Goal: Task Accomplishment & Management: Complete application form

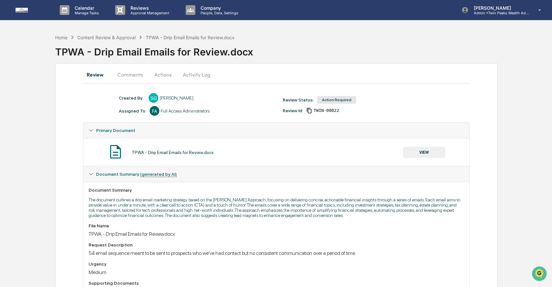
click at [192, 76] on button "Activity Log" at bounding box center [197, 75] width 38 height 16
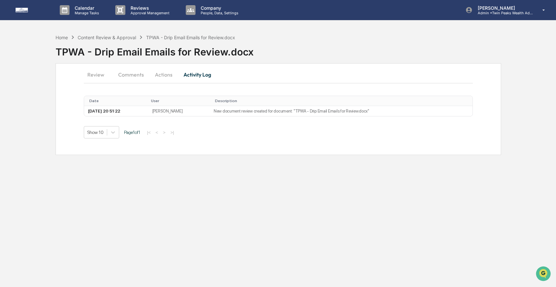
click at [167, 75] on button "Actions" at bounding box center [163, 75] width 29 height 16
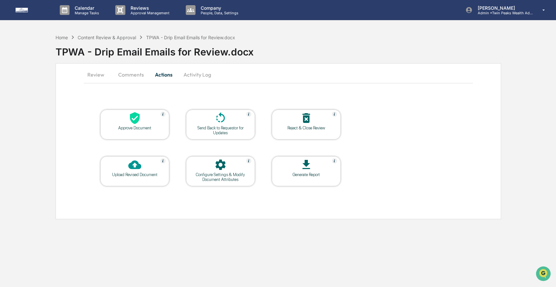
click at [131, 77] on button "Comments" at bounding box center [131, 75] width 36 height 16
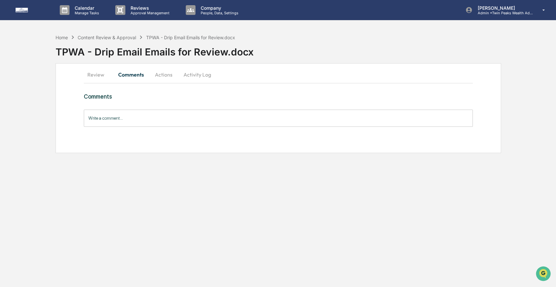
click at [105, 76] on button "Review" at bounding box center [98, 75] width 29 height 16
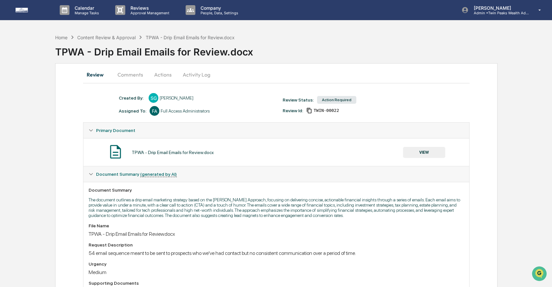
click at [431, 153] on button "VIEW" at bounding box center [424, 152] width 42 height 11
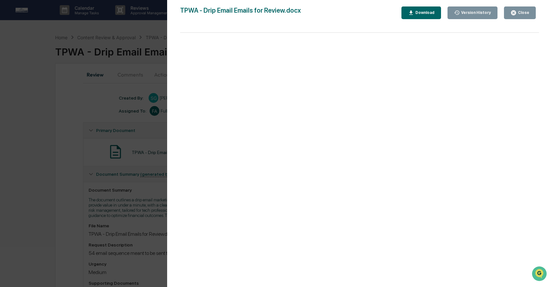
click at [416, 14] on div "Download" at bounding box center [424, 12] width 20 height 5
click at [102, 42] on div "Version History 09/25/2025, 08:51 PM Sahil Gupta TPWA - Drip Email Emails for R…" at bounding box center [276, 143] width 552 height 287
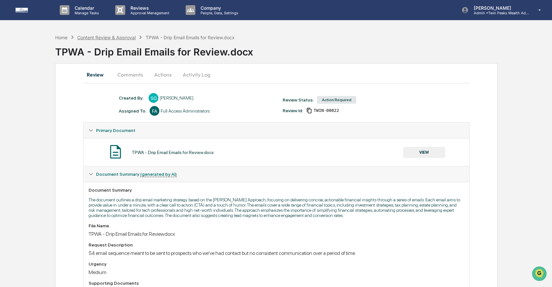
click at [106, 39] on div "Content Review & Approval" at bounding box center [106, 38] width 58 height 6
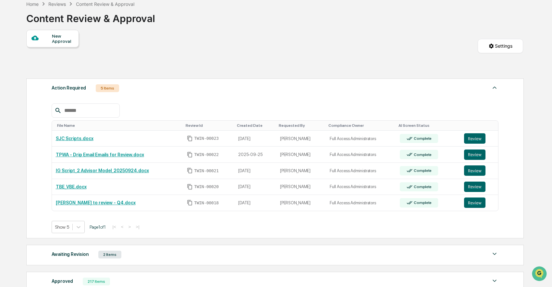
scroll to position [37, 0]
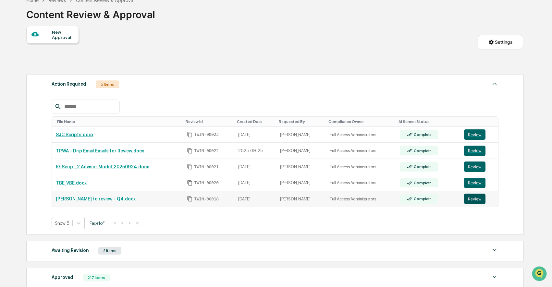
click at [471, 200] on button "Review" at bounding box center [474, 199] width 21 height 10
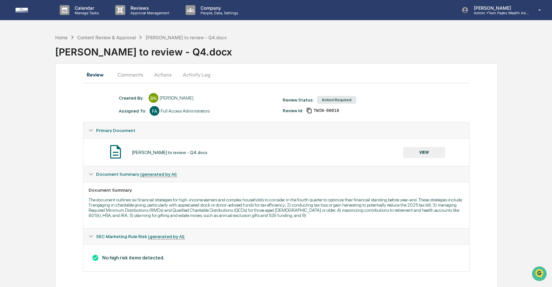
click at [134, 74] on button "Comments" at bounding box center [130, 75] width 36 height 16
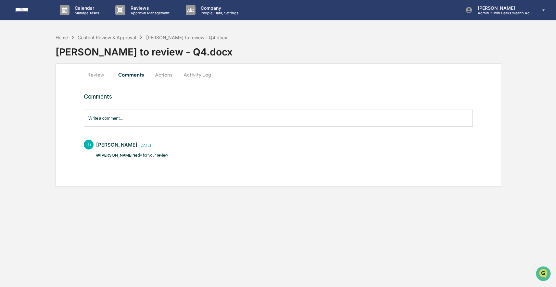
click at [166, 74] on button "Actions" at bounding box center [163, 75] width 29 height 16
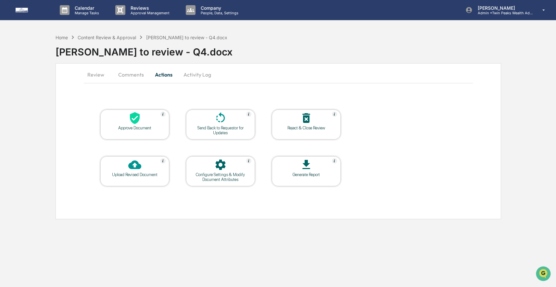
click at [191, 76] on button "Activity Log" at bounding box center [197, 75] width 38 height 16
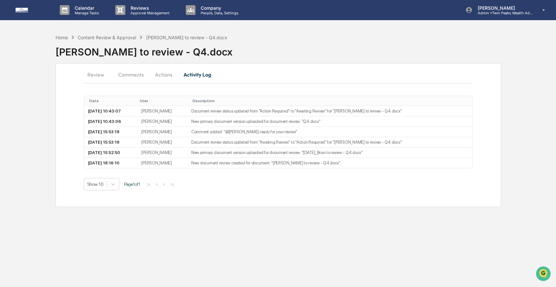
click at [98, 73] on button "Review" at bounding box center [98, 75] width 29 height 16
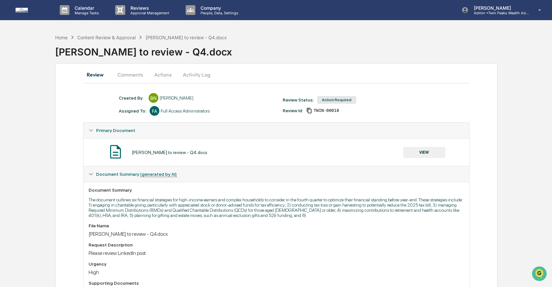
click at [420, 153] on button "VIEW" at bounding box center [424, 152] width 42 height 11
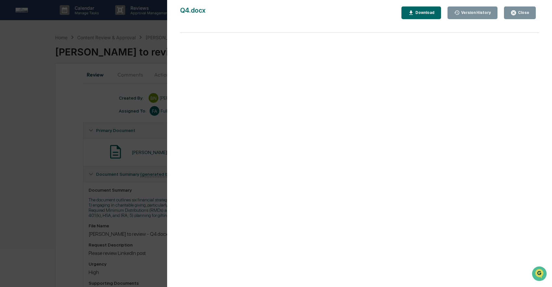
click at [466, 13] on div "Version History" at bounding box center [475, 12] width 31 height 5
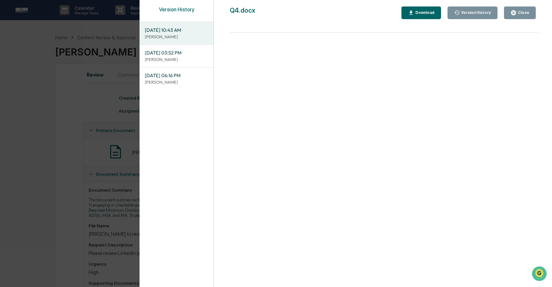
click at [193, 49] on span "09/24/2025, 03:52 PM" at bounding box center [177, 52] width 64 height 7
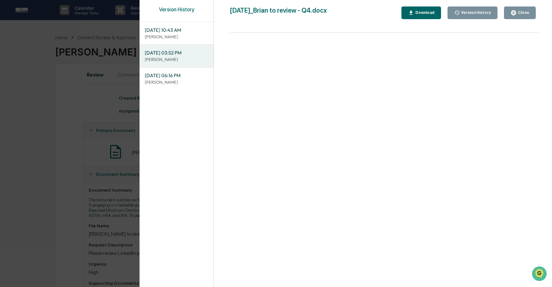
click at [414, 14] on div "Download" at bounding box center [424, 12] width 20 height 5
click at [176, 33] on span "09/25/2025, 10:43 AM" at bounding box center [177, 30] width 64 height 7
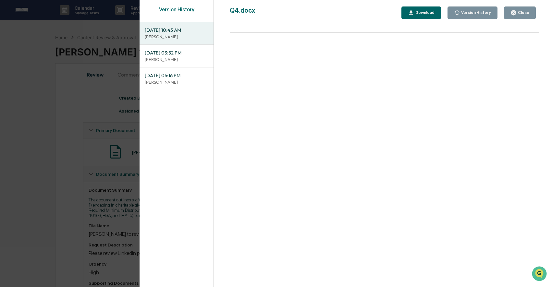
click at [418, 13] on div "Download" at bounding box center [424, 12] width 20 height 5
click at [114, 65] on div "Version History 09/25/2025, 10:43 AM Brian Nguyen 09/24/2025, 03:52 PM Izzy Dab…" at bounding box center [276, 143] width 552 height 287
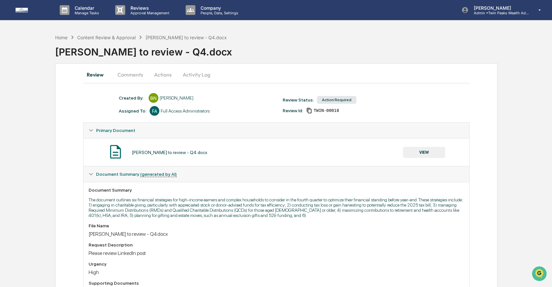
click at [161, 74] on button "Actions" at bounding box center [162, 75] width 29 height 16
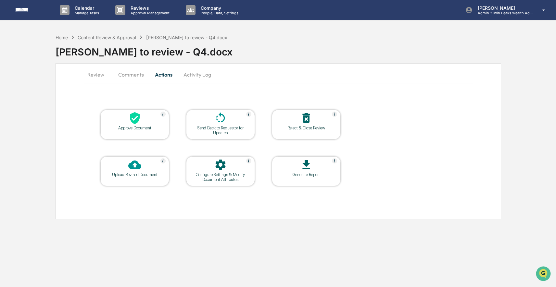
click at [130, 122] on icon at bounding box center [134, 118] width 13 height 13
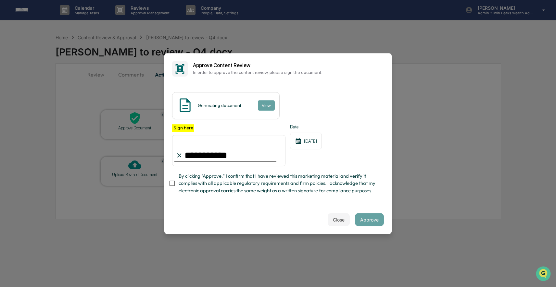
type input "**********"
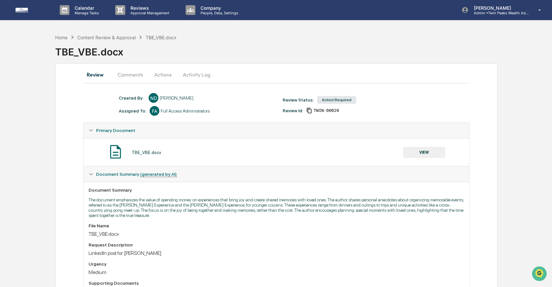
click at [427, 153] on button "VIEW" at bounding box center [424, 152] width 42 height 11
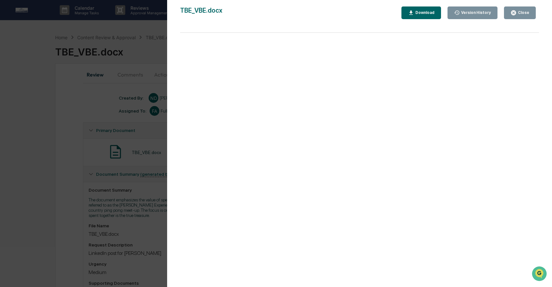
click at [163, 107] on div "Version History 09/24/2025, 06:58 PM Niki Desai TBE_VBE.docx Close Version Hist…" at bounding box center [276, 143] width 552 height 287
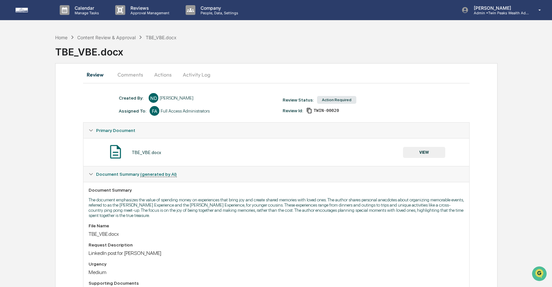
click at [197, 76] on button "Activity Log" at bounding box center [197, 75] width 38 height 16
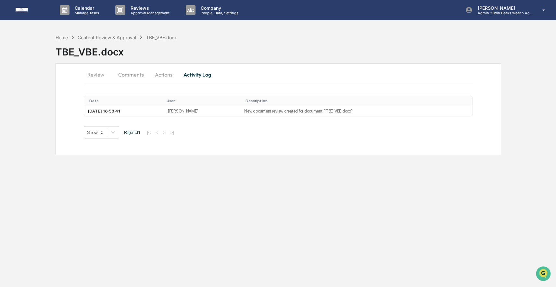
click at [164, 75] on button "Actions" at bounding box center [163, 75] width 29 height 16
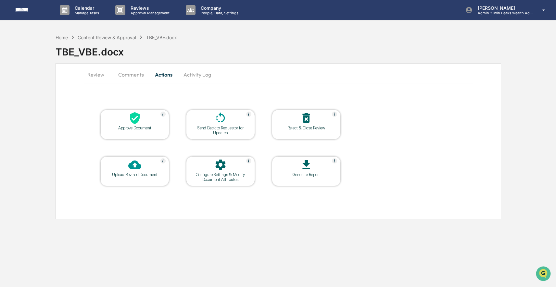
click at [133, 73] on button "Comments" at bounding box center [131, 75] width 36 height 16
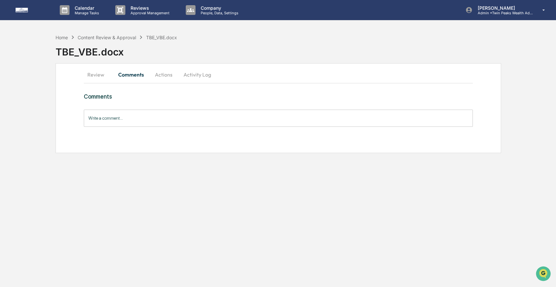
click at [96, 70] on button "Review" at bounding box center [98, 75] width 29 height 16
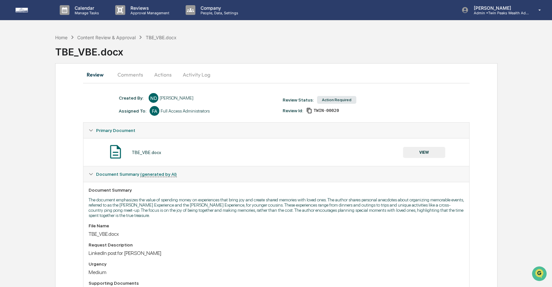
click at [420, 151] on button "VIEW" at bounding box center [424, 152] width 42 height 11
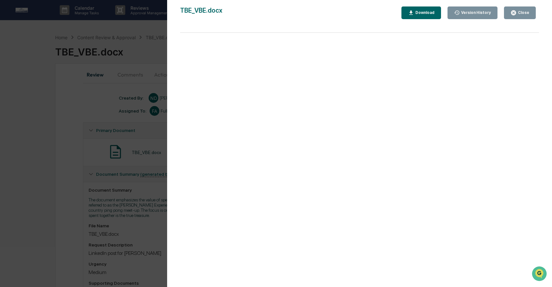
click at [416, 11] on div "Download" at bounding box center [424, 12] width 20 height 5
click at [156, 179] on div "Version History 09/24/2025, 06:58 PM Niki Desai TBE_VBE.docx Close Version Hist…" at bounding box center [276, 143] width 552 height 287
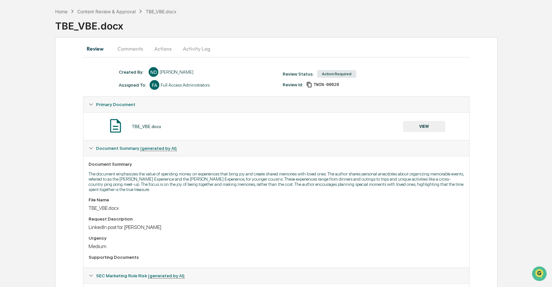
scroll to position [25, 0]
click at [98, 16] on div "TBE_VBE.docx" at bounding box center [303, 24] width 497 height 17
click at [99, 12] on div "Content Review & Approval" at bounding box center [106, 12] width 58 height 6
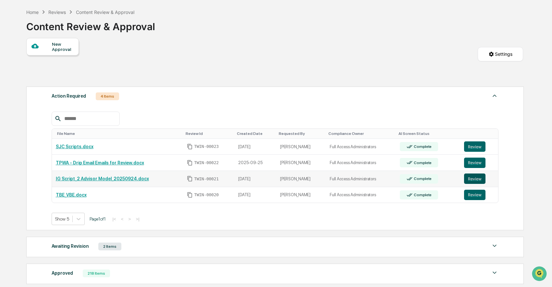
click at [474, 179] on button "Review" at bounding box center [474, 179] width 21 height 10
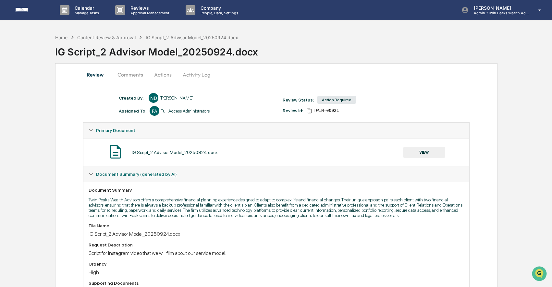
click at [425, 150] on button "VIEW" at bounding box center [424, 152] width 42 height 11
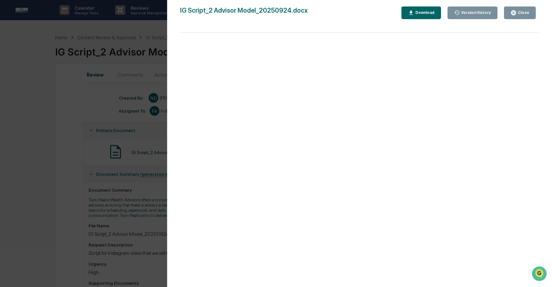
click at [416, 13] on div "Download" at bounding box center [424, 12] width 20 height 5
click at [160, 118] on div "Version History 09/24/2025, 07:05 PM Niki Desai IG Script_2 Advisor Model_20250…" at bounding box center [276, 143] width 552 height 287
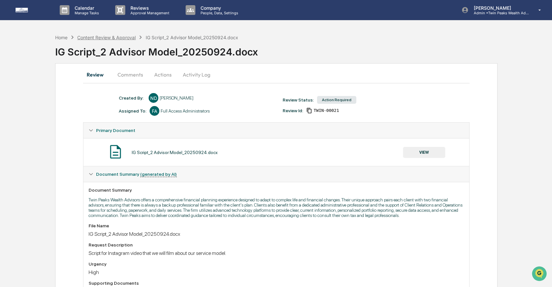
click at [88, 35] on div "Content Review & Approval" at bounding box center [106, 38] width 58 height 6
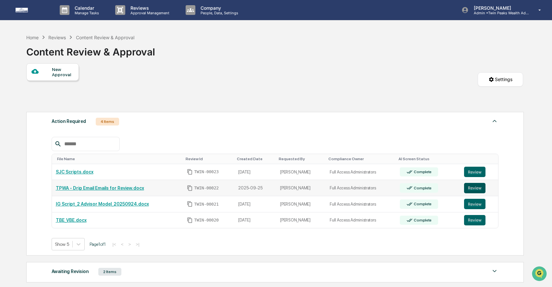
click at [470, 189] on button "Review" at bounding box center [474, 188] width 21 height 10
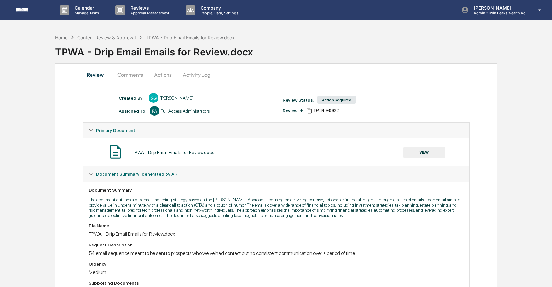
click at [91, 35] on div "Content Review & Approval" at bounding box center [106, 38] width 58 height 6
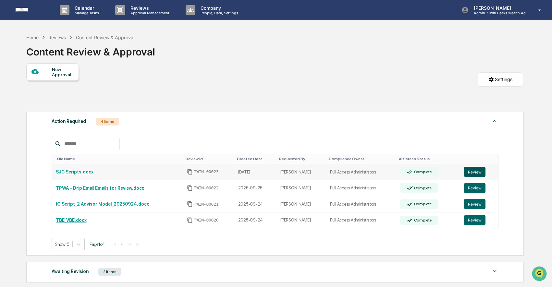
click at [478, 173] on button "Review" at bounding box center [474, 172] width 21 height 10
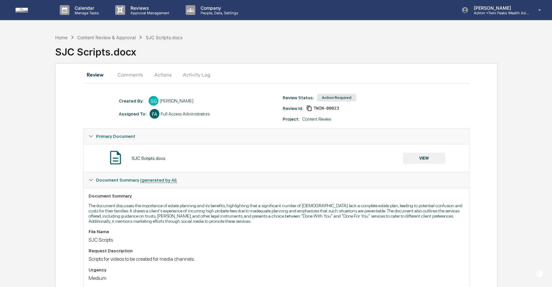
click at [203, 76] on button "Activity Log" at bounding box center [197, 75] width 38 height 16
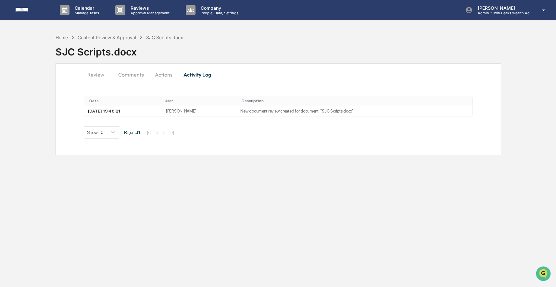
click at [132, 72] on button "Comments" at bounding box center [131, 75] width 36 height 16
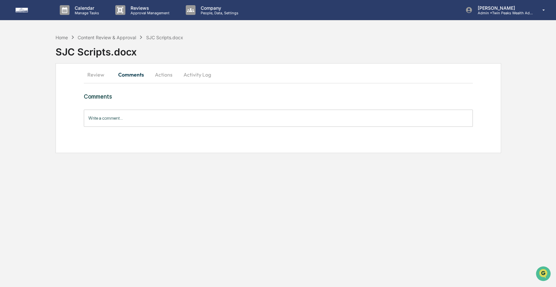
click at [92, 74] on button "Review" at bounding box center [98, 75] width 29 height 16
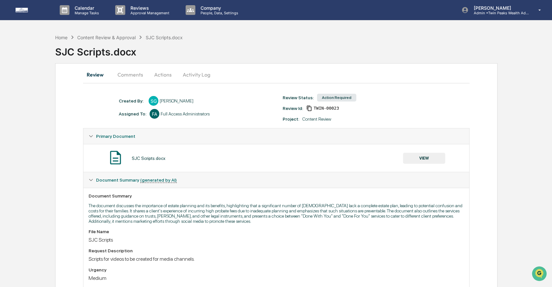
click at [431, 161] on button "VIEW" at bounding box center [424, 158] width 42 height 11
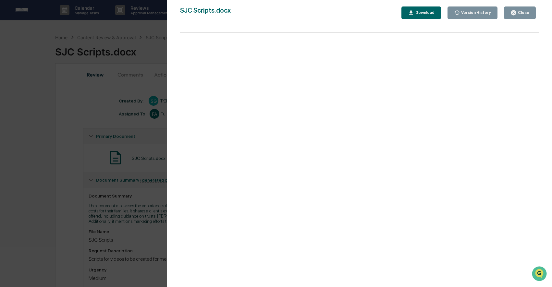
click at [413, 11] on icon "button" at bounding box center [411, 13] width 6 height 6
click at [114, 48] on div "Version History 09/26/2025, 07:48 PM Sahil Gupta SJC Scripts.docx Close Version…" at bounding box center [276, 143] width 552 height 287
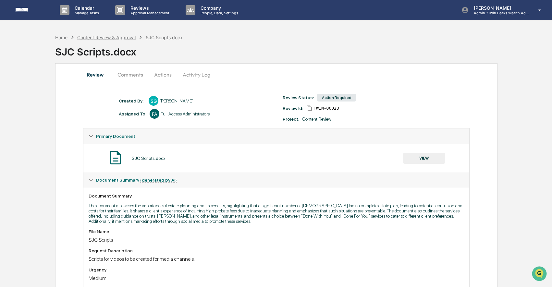
click at [110, 37] on div "Content Review & Approval" at bounding box center [106, 38] width 58 height 6
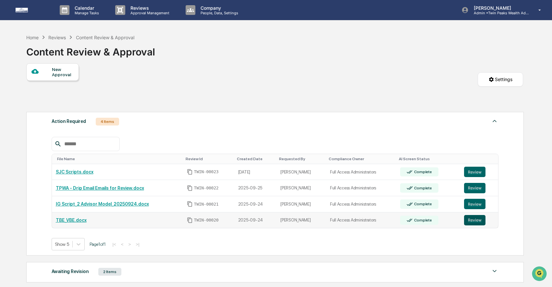
click at [475, 222] on button "Review" at bounding box center [474, 220] width 21 height 10
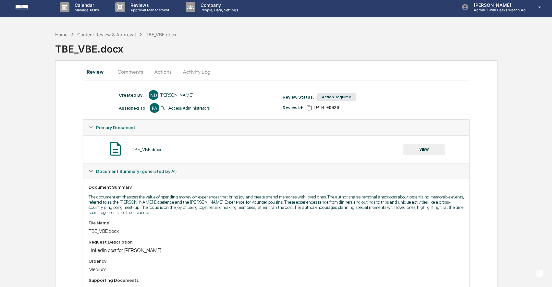
scroll to position [6, 0]
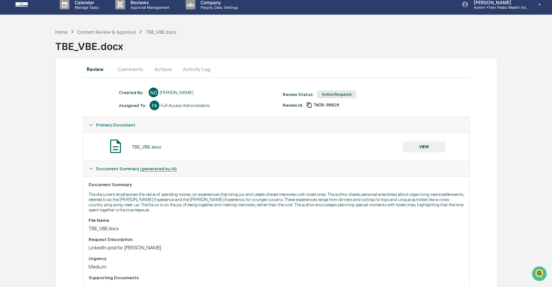
click at [168, 66] on button "Actions" at bounding box center [162, 69] width 29 height 16
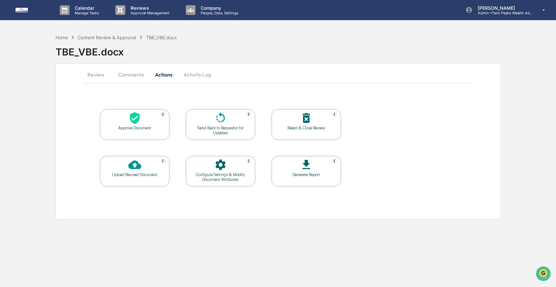
click at [93, 72] on button "Review" at bounding box center [98, 75] width 29 height 16
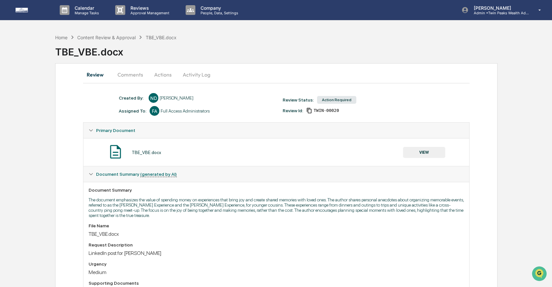
click at [425, 151] on button "VIEW" at bounding box center [424, 152] width 42 height 11
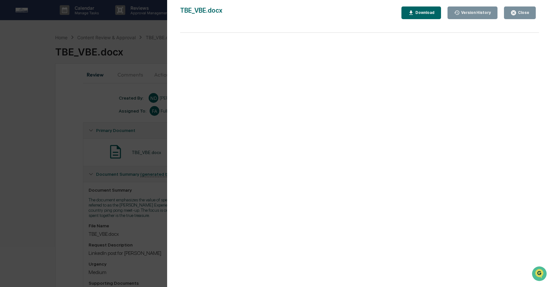
click at [135, 118] on div "Version History [DATE] 06:58 PM [PERSON_NAME] TBE_VBE.docx Close Version Histor…" at bounding box center [276, 143] width 552 height 287
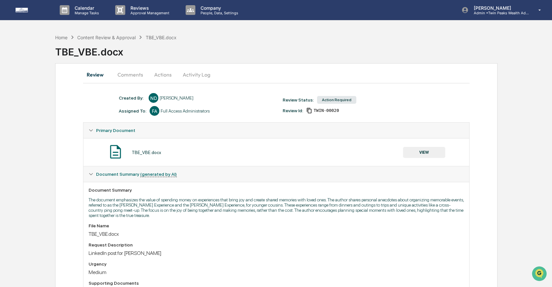
click at [164, 74] on button "Actions" at bounding box center [162, 75] width 29 height 16
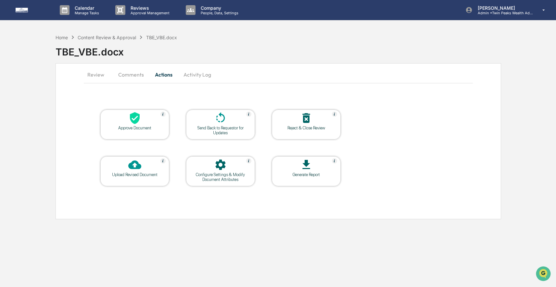
click at [131, 124] on icon at bounding box center [134, 118] width 13 height 13
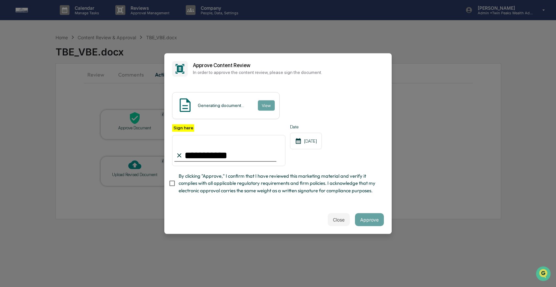
type input "**********"
click at [243, 110] on div "Generating document... View" at bounding box center [225, 105] width 107 height 27
click at [252, 107] on div "Generating document... View" at bounding box center [225, 105] width 107 height 27
click at [200, 128] on div "**********" at bounding box center [228, 145] width 113 height 42
click at [184, 129] on label "Sign here" at bounding box center [183, 127] width 22 height 7
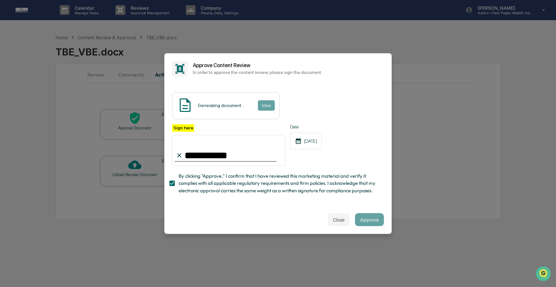
click at [184, 135] on input "**********" at bounding box center [228, 150] width 113 height 31
click at [367, 221] on button "Approve" at bounding box center [369, 219] width 29 height 13
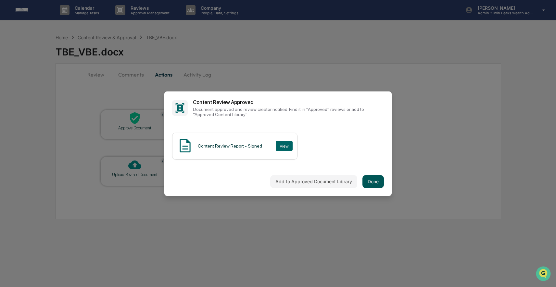
click at [371, 184] on button "Done" at bounding box center [372, 181] width 21 height 13
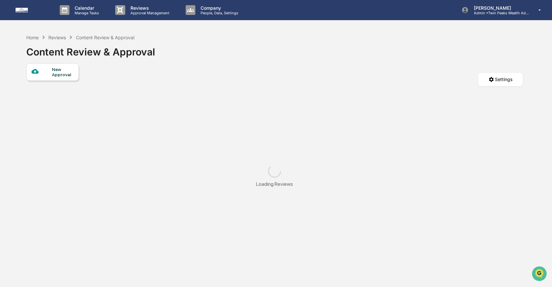
click at [57, 36] on div "Reviews" at bounding box center [57, 38] width 18 height 6
click at [57, 37] on div "Reviews" at bounding box center [57, 38] width 18 height 6
click at [57, 38] on div "Reviews" at bounding box center [57, 38] width 18 height 6
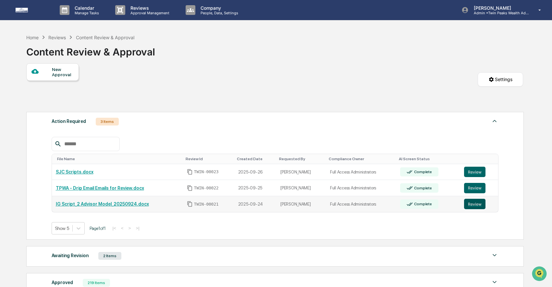
click at [478, 204] on button "Review" at bounding box center [474, 204] width 21 height 10
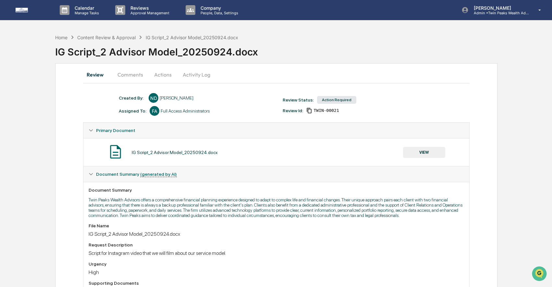
click at [425, 156] on button "VIEW" at bounding box center [424, 152] width 42 height 11
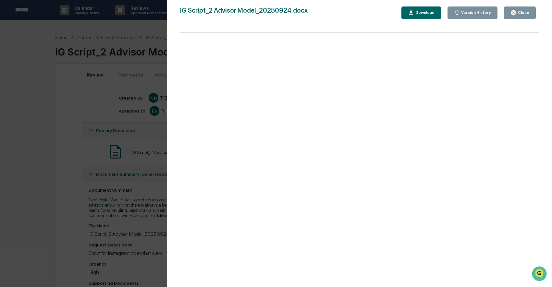
click at [117, 37] on div "Version History [DATE] 07:05 PM [PERSON_NAME] IG Script_2 Advisor Model_2025092…" at bounding box center [276, 143] width 552 height 287
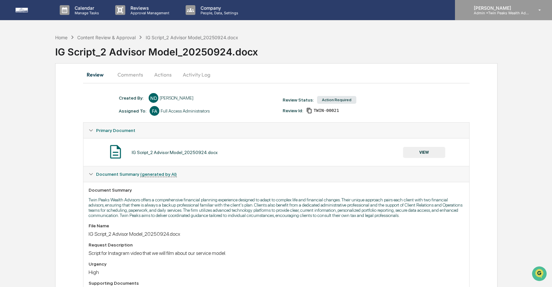
click at [484, 9] on p "[PERSON_NAME]" at bounding box center [499, 8] width 60 height 6
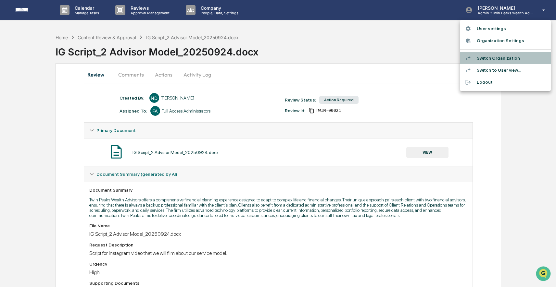
click at [488, 57] on li "Switch Organization" at bounding box center [505, 58] width 91 height 12
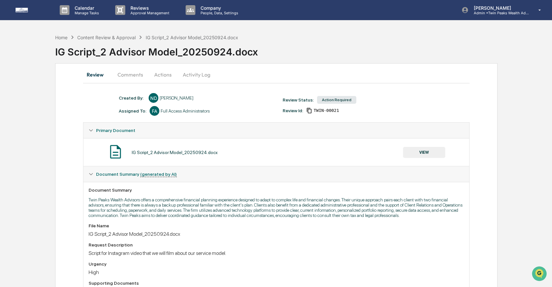
click at [163, 74] on button "Actions" at bounding box center [162, 75] width 29 height 16
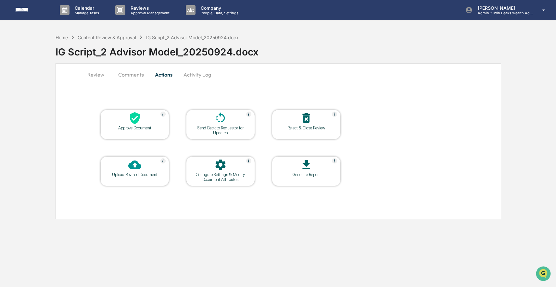
click at [132, 167] on icon at bounding box center [134, 165] width 13 height 9
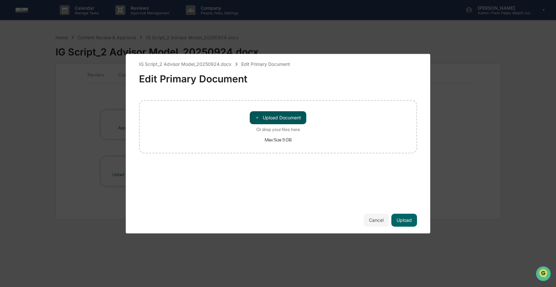
click at [267, 116] on button "＋ Upload Document" at bounding box center [278, 117] width 56 height 13
click at [267, 119] on button "＋ Upload Document" at bounding box center [278, 117] width 56 height 13
click at [372, 219] on button "Cancel" at bounding box center [376, 220] width 25 height 13
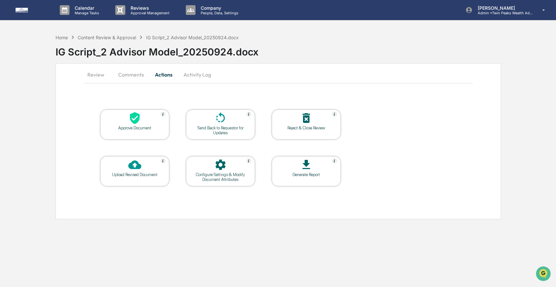
click at [99, 72] on button "Review" at bounding box center [98, 75] width 29 height 16
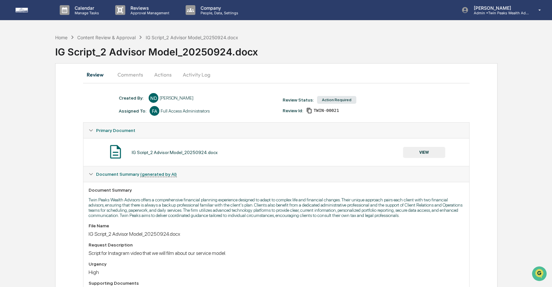
click at [168, 74] on button "Actions" at bounding box center [162, 75] width 29 height 16
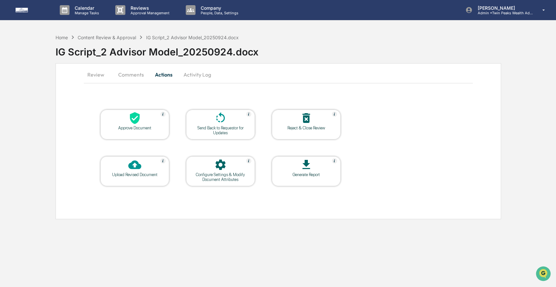
click at [192, 76] on button "Activity Log" at bounding box center [197, 75] width 38 height 16
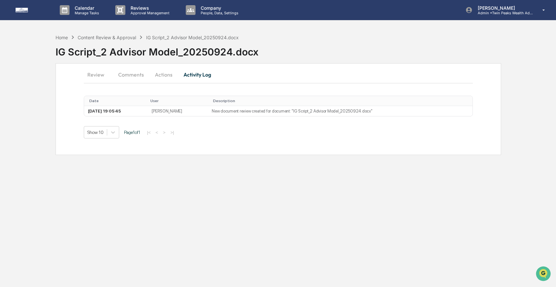
click at [99, 75] on button "Review" at bounding box center [98, 75] width 29 height 16
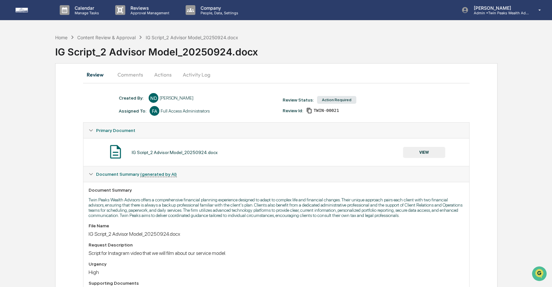
click at [427, 153] on button "VIEW" at bounding box center [424, 152] width 42 height 11
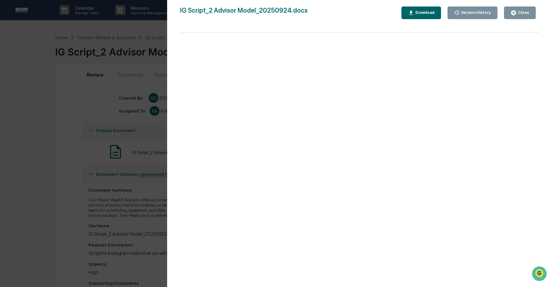
click at [416, 14] on div "Download" at bounding box center [424, 12] width 20 height 5
click at [132, 58] on div "Version History 09/24/2025, 07:05 PM Niki Desai IG Script_2 Advisor Model_20250…" at bounding box center [276, 143] width 552 height 287
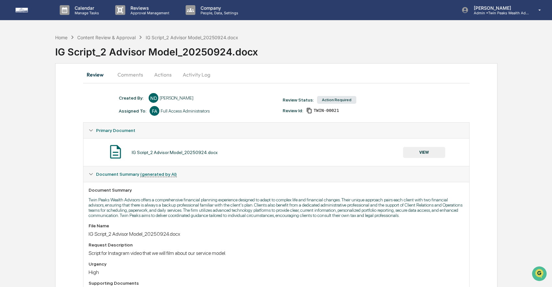
click at [169, 75] on button "Actions" at bounding box center [162, 75] width 29 height 16
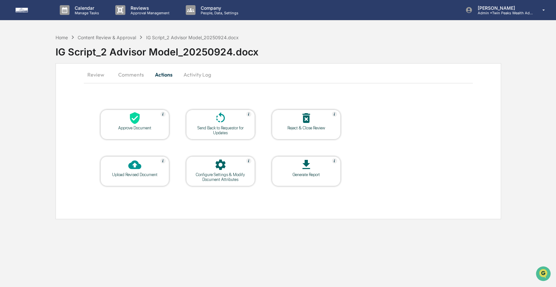
click at [130, 170] on icon at bounding box center [134, 164] width 13 height 13
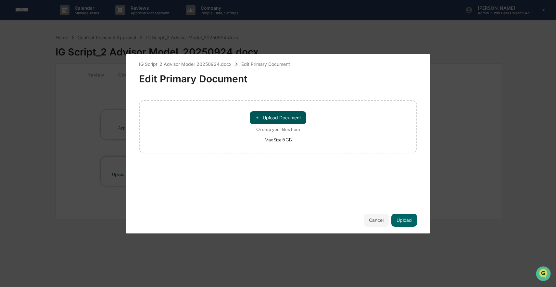
click at [281, 117] on button "＋ Upload Document" at bounding box center [278, 117] width 56 height 13
click at [375, 219] on button "Cancel" at bounding box center [376, 220] width 25 height 13
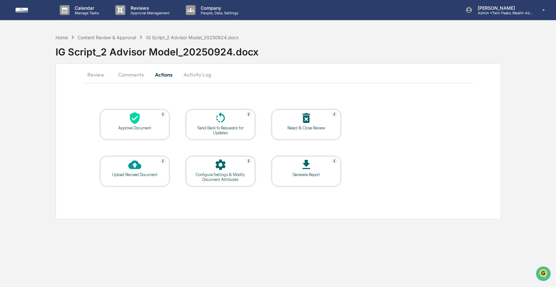
click at [137, 165] on icon at bounding box center [134, 164] width 13 height 13
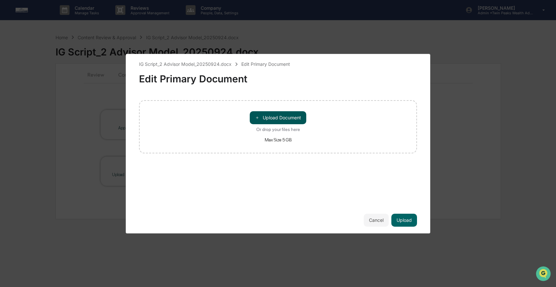
click at [284, 116] on button "＋ Upload Document" at bounding box center [278, 117] width 56 height 13
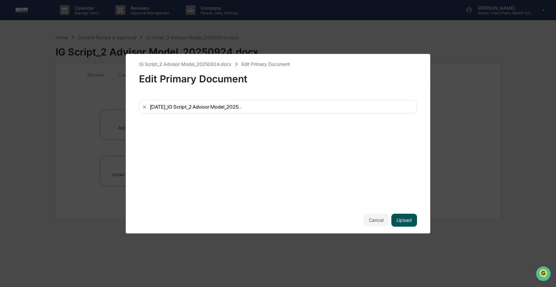
click at [406, 218] on button "Upload" at bounding box center [404, 220] width 26 height 13
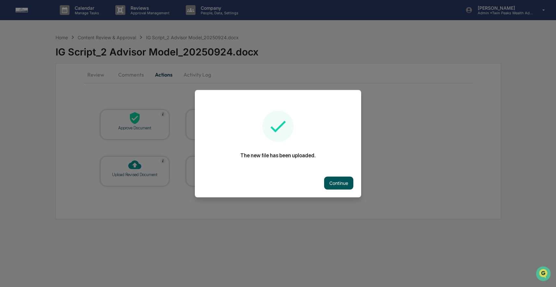
click at [334, 181] on button "Continue" at bounding box center [338, 183] width 29 height 13
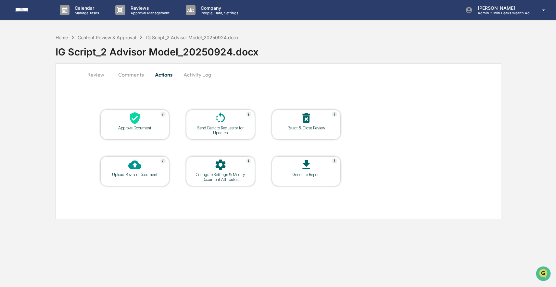
click at [218, 126] on div "Send Back to Requestor for Updates" at bounding box center [220, 131] width 58 height 10
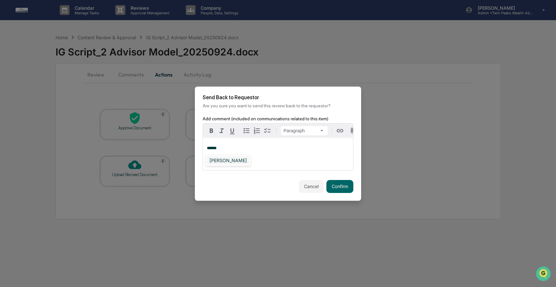
click at [227, 160] on div "[PERSON_NAME]" at bounding box center [228, 160] width 43 height 8
click at [343, 191] on button "Confirm" at bounding box center [339, 186] width 27 height 13
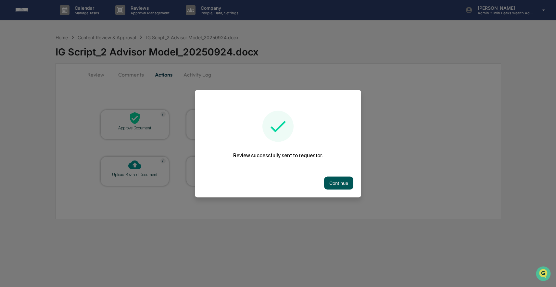
click at [332, 179] on button "Continue" at bounding box center [338, 183] width 29 height 13
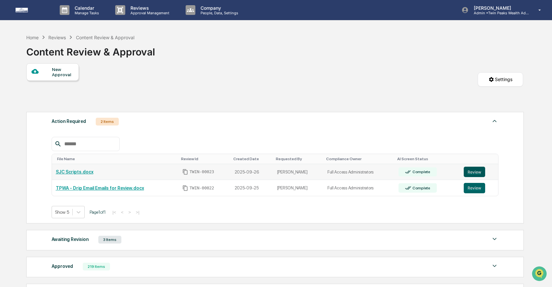
click at [475, 172] on button "Review" at bounding box center [474, 172] width 21 height 10
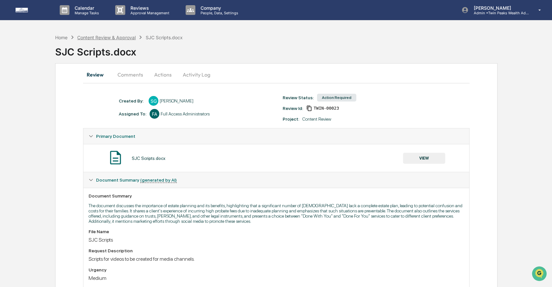
click at [106, 37] on div "Content Review & Approval" at bounding box center [106, 38] width 58 height 6
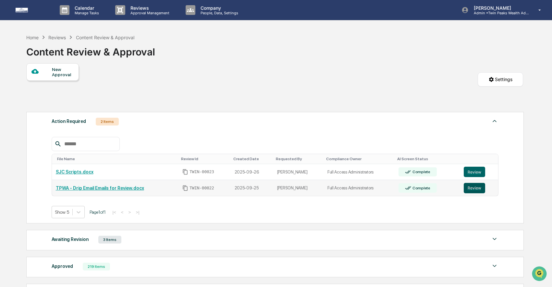
click at [471, 190] on button "Review" at bounding box center [474, 188] width 21 height 10
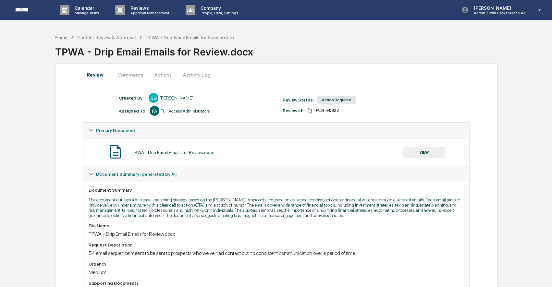
click at [416, 150] on button "VIEW" at bounding box center [424, 152] width 42 height 11
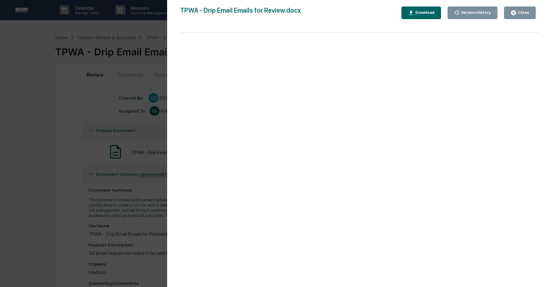
click at [409, 14] on icon "button" at bounding box center [411, 13] width 6 height 6
click at [96, 43] on div "Version History 09/25/2025, 08:51 PM Sahil Gupta TPWA - Drip Email Emails for R…" at bounding box center [278, 143] width 556 height 287
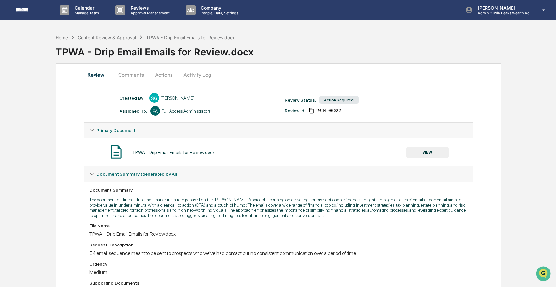
click at [62, 36] on div "Home" at bounding box center [62, 38] width 12 height 6
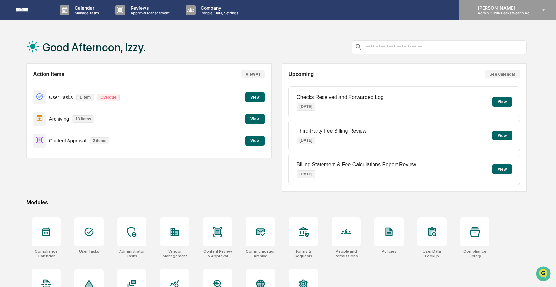
click at [480, 7] on p "[PERSON_NAME]" at bounding box center [502, 8] width 60 height 6
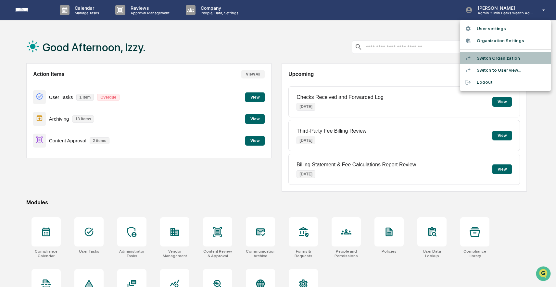
click at [493, 58] on li "Switch Organization" at bounding box center [505, 58] width 91 height 12
